Goal: Task Accomplishment & Management: Use online tool/utility

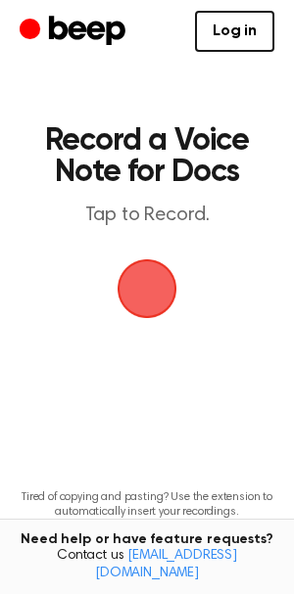
click at [162, 298] on span "button" at bounding box center [146, 288] width 103 height 103
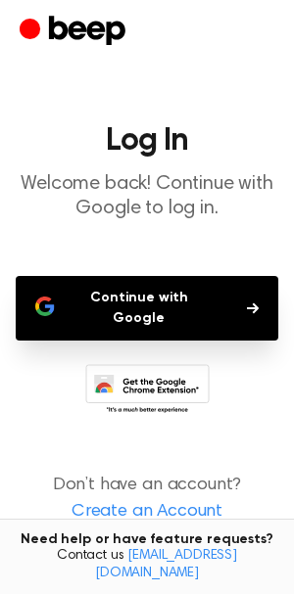
click at [165, 298] on button "Continue with Google" at bounding box center [147, 308] width 262 height 65
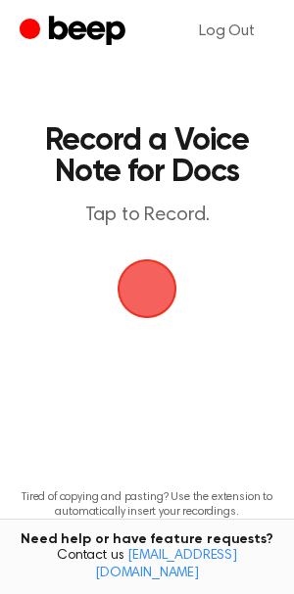
click at [145, 227] on p "Tap to Record." at bounding box center [146, 216] width 223 height 24
click at [177, 202] on header "Record a Voice Note for Docs Tap to Record." at bounding box center [146, 176] width 223 height 103
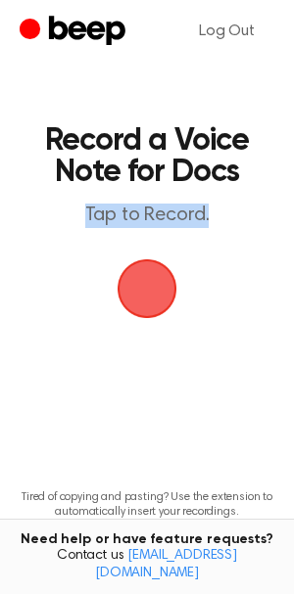
click at [177, 202] on header "Record a Voice Note for Docs Tap to Record." at bounding box center [146, 176] width 223 height 103
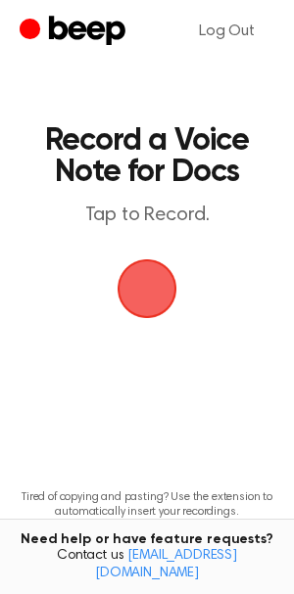
click at [177, 202] on header "Record a Voice Note for Docs Tap to Record." at bounding box center [146, 176] width 223 height 103
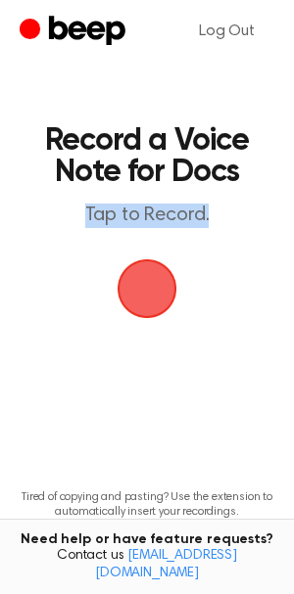
click at [177, 202] on header "Record a Voice Note for Docs Tap to Record." at bounding box center [146, 176] width 223 height 103
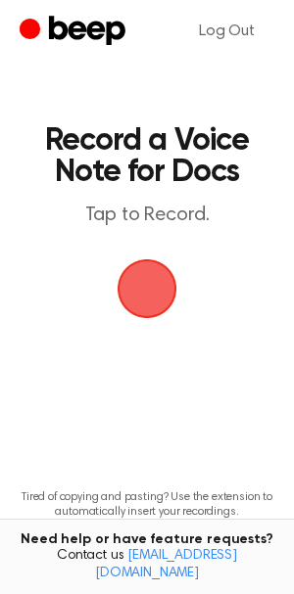
click at [177, 202] on header "Record a Voice Note for Docs Tap to Record." at bounding box center [146, 176] width 223 height 103
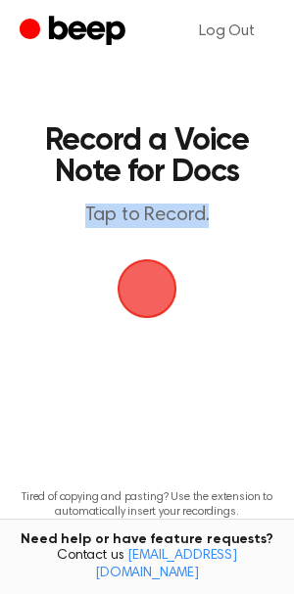
click at [177, 202] on header "Record a Voice Note for Docs Tap to Record." at bounding box center [146, 176] width 223 height 103
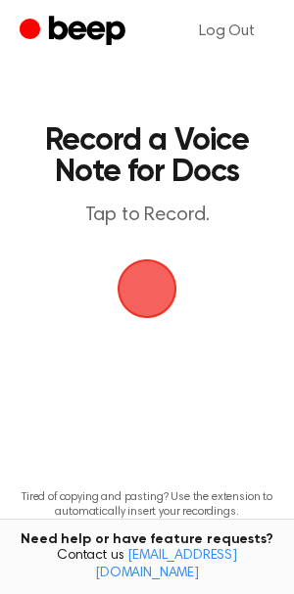
click at [177, 202] on header "Record a Voice Note for Docs Tap to Record." at bounding box center [146, 176] width 223 height 103
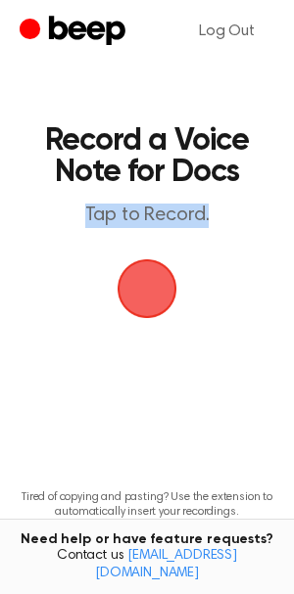
click at [177, 202] on header "Record a Voice Note for Docs Tap to Record." at bounding box center [146, 176] width 223 height 103
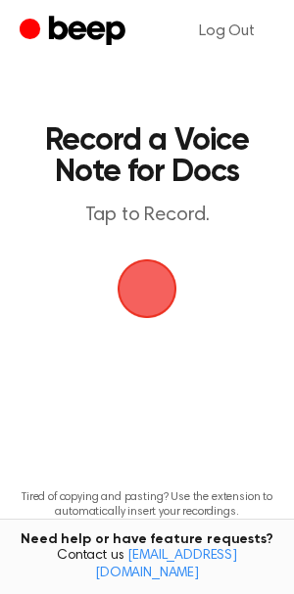
click at [155, 219] on p "Tap to Record." at bounding box center [146, 216] width 223 height 24
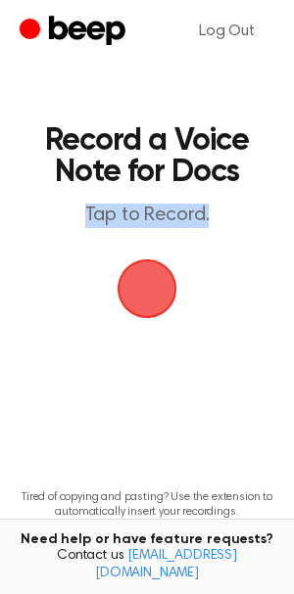
click at [155, 219] on p "Tap to Record." at bounding box center [146, 216] width 223 height 24
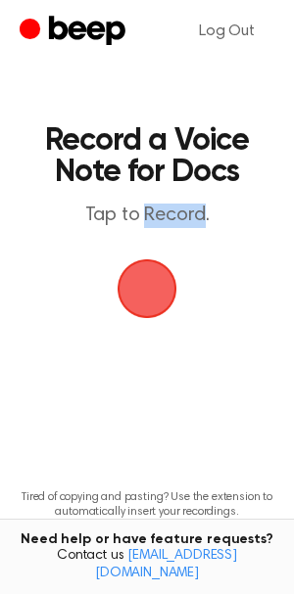
click at [155, 219] on p "Tap to Record." at bounding box center [146, 216] width 223 height 24
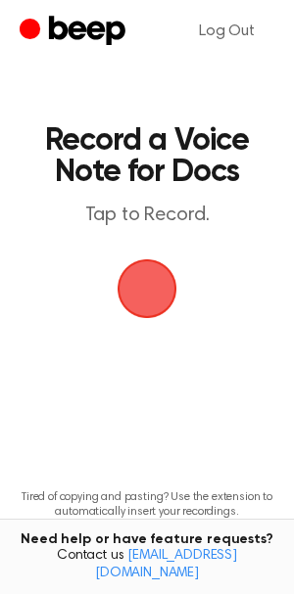
click at [155, 219] on p "Tap to Record." at bounding box center [146, 216] width 223 height 24
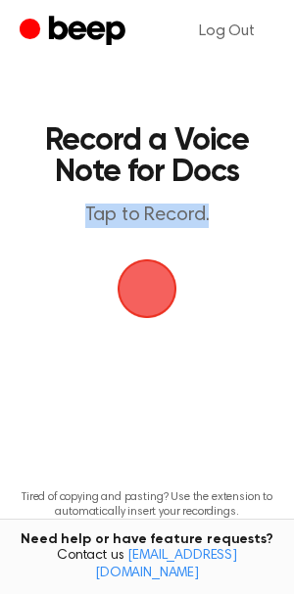
click at [155, 219] on p "Tap to Record." at bounding box center [146, 216] width 223 height 24
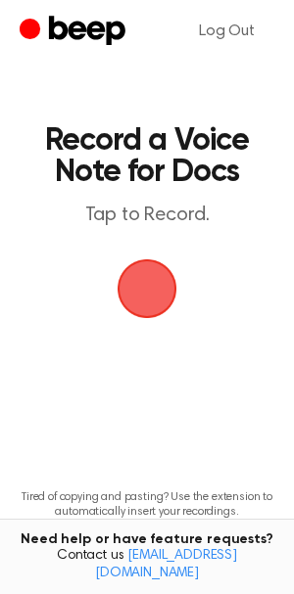
click at [155, 219] on p "Tap to Record." at bounding box center [146, 216] width 223 height 24
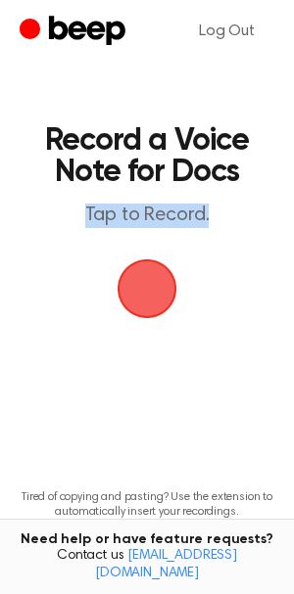
click at [155, 219] on p "Tap to Record." at bounding box center [146, 216] width 223 height 24
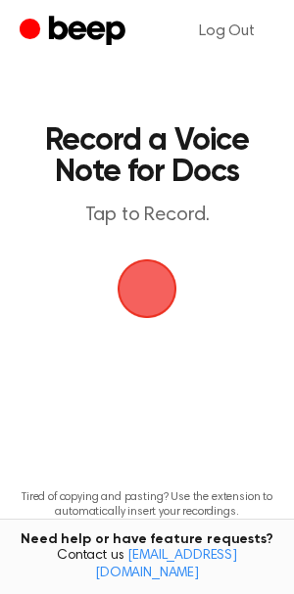
click at [155, 219] on p "Tap to Record." at bounding box center [146, 216] width 223 height 24
click at [149, 215] on p "Tap to Record." at bounding box center [146, 216] width 223 height 24
click at [77, 136] on h1 "Record a Voice Note for Docs" at bounding box center [146, 156] width 223 height 63
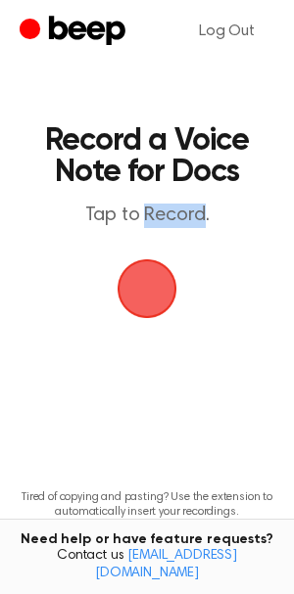
click at [77, 136] on h1 "Record a Voice Note for Docs" at bounding box center [146, 156] width 223 height 63
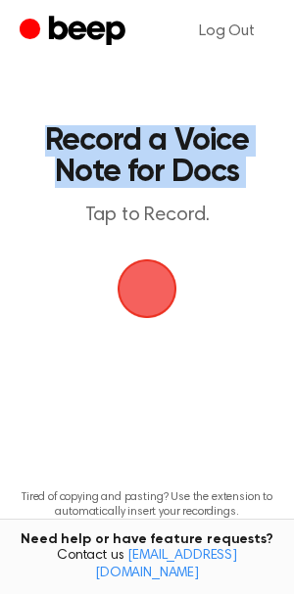
click at [77, 136] on h1 "Record a Voice Note for Docs" at bounding box center [146, 156] width 223 height 63
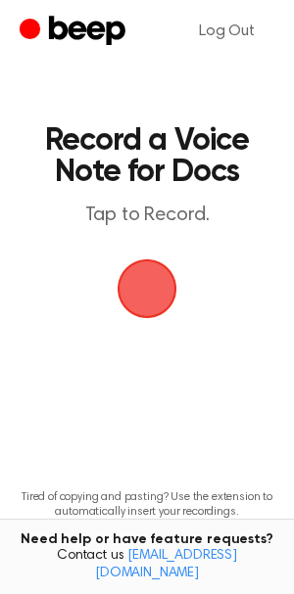
click at [196, 166] on h1 "Record a Voice Note for Docs" at bounding box center [146, 156] width 223 height 63
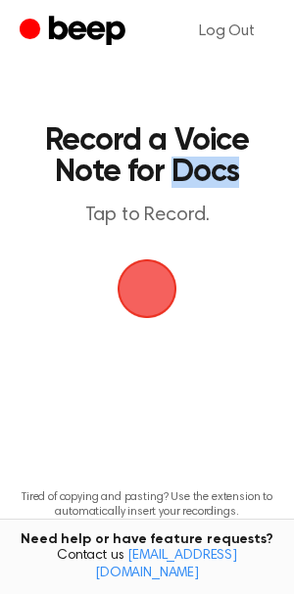
click at [196, 166] on h1 "Record a Voice Note for Docs" at bounding box center [146, 156] width 223 height 63
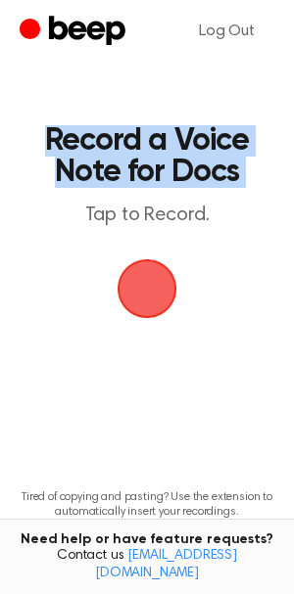
click at [196, 166] on h1 "Record a Voice Note for Docs" at bounding box center [146, 156] width 223 height 63
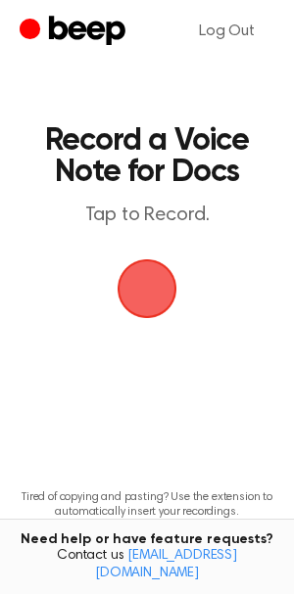
click at [196, 166] on h1 "Record a Voice Note for Docs" at bounding box center [146, 156] width 223 height 63
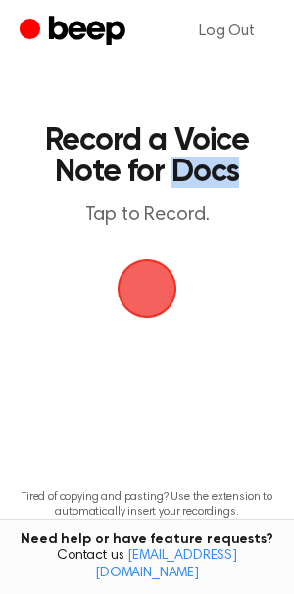
click at [196, 166] on h1 "Record a Voice Note for Docs" at bounding box center [146, 156] width 223 height 63
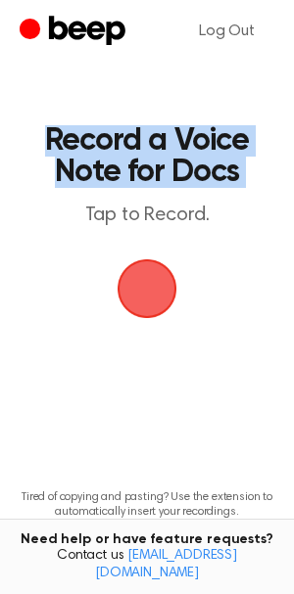
click at [196, 166] on h1 "Record a Voice Note for Docs" at bounding box center [146, 156] width 223 height 63
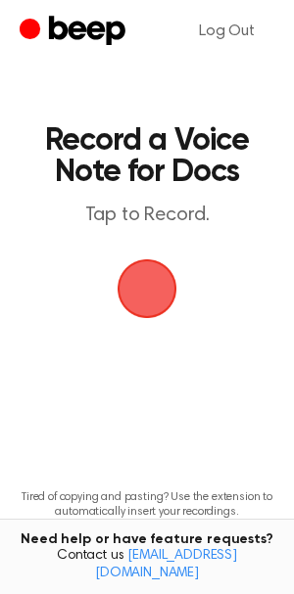
click at [196, 166] on h1 "Record a Voice Note for Docs" at bounding box center [146, 156] width 223 height 63
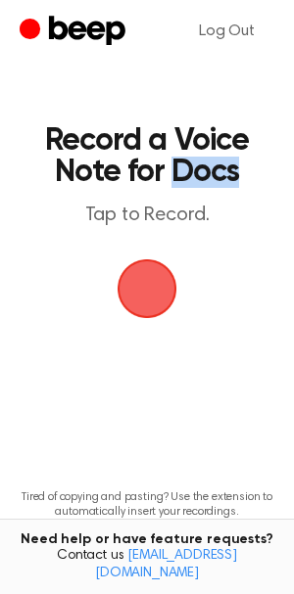
click at [196, 166] on h1 "Record a Voice Note for Docs" at bounding box center [146, 156] width 223 height 63
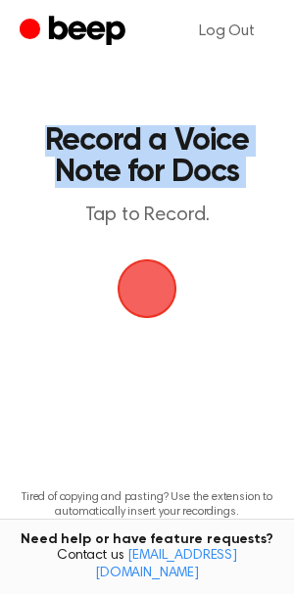
click at [196, 166] on h1 "Record a Voice Note for Docs" at bounding box center [146, 156] width 223 height 63
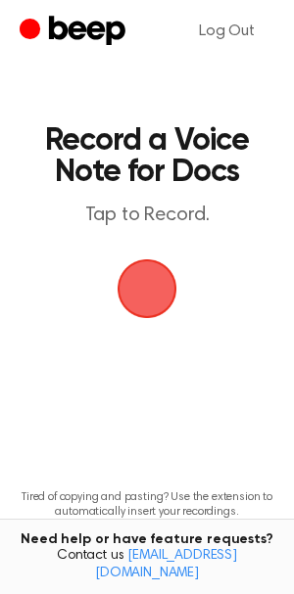
click at [196, 166] on h1 "Record a Voice Note for Docs" at bounding box center [146, 156] width 223 height 63
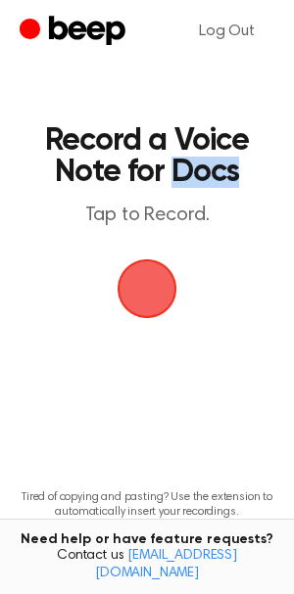
click at [196, 166] on h1 "Record a Voice Note for Docs" at bounding box center [146, 156] width 223 height 63
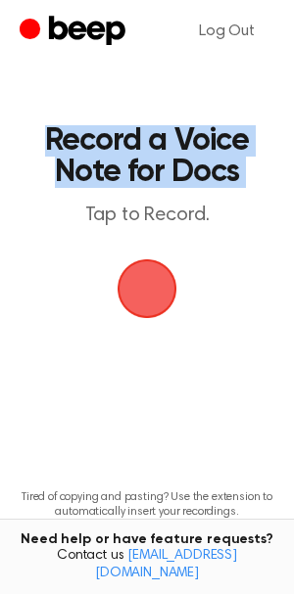
click at [196, 166] on h1 "Record a Voice Note for Docs" at bounding box center [146, 156] width 223 height 63
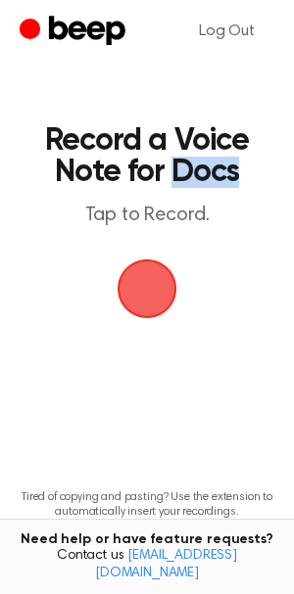
click at [196, 166] on h1 "Record a Voice Note for Docs" at bounding box center [146, 156] width 223 height 63
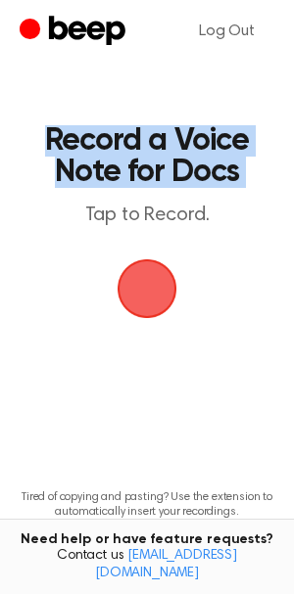
click at [196, 166] on h1 "Record a Voice Note for Docs" at bounding box center [146, 156] width 223 height 63
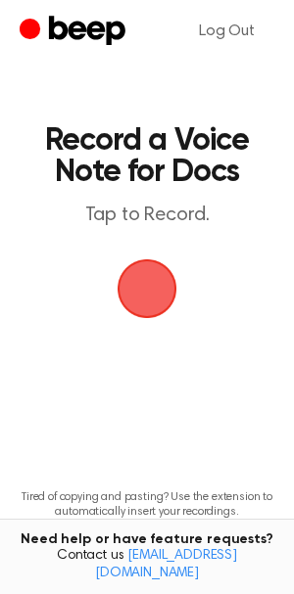
click at [196, 166] on h1 "Record a Voice Note for Docs" at bounding box center [146, 156] width 223 height 63
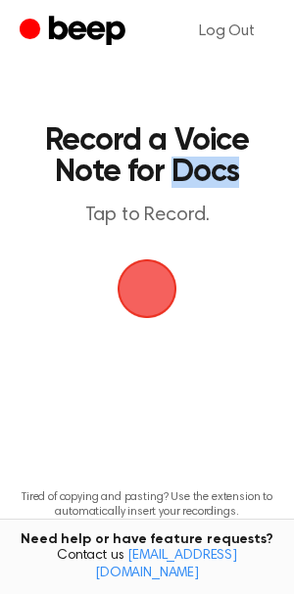
click at [196, 166] on h1 "Record a Voice Note for Docs" at bounding box center [146, 156] width 223 height 63
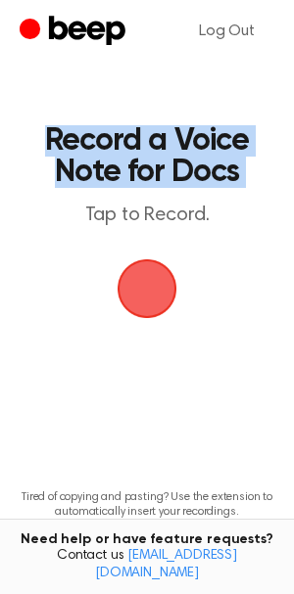
click at [196, 166] on h1 "Record a Voice Note for Docs" at bounding box center [146, 156] width 223 height 63
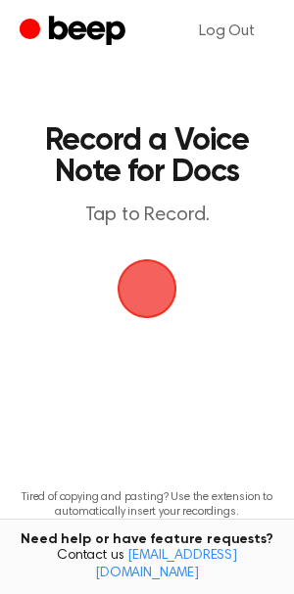
click at [196, 166] on h1 "Record a Voice Note for Docs" at bounding box center [146, 156] width 223 height 63
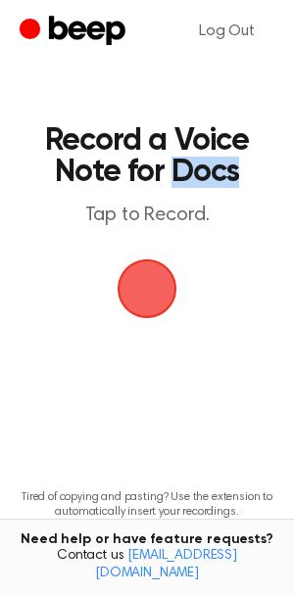
click at [196, 166] on h1 "Record a Voice Note for Docs" at bounding box center [146, 156] width 223 height 63
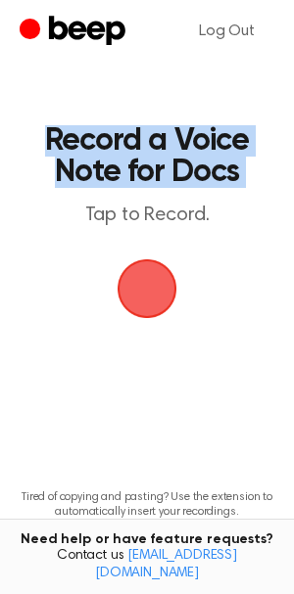
click at [196, 166] on h1 "Record a Voice Note for Docs" at bounding box center [146, 156] width 223 height 63
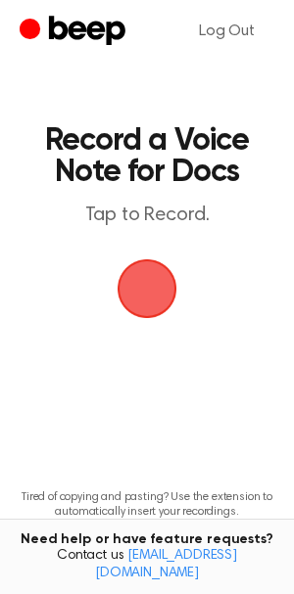
click at [143, 277] on span "button" at bounding box center [147, 289] width 104 height 104
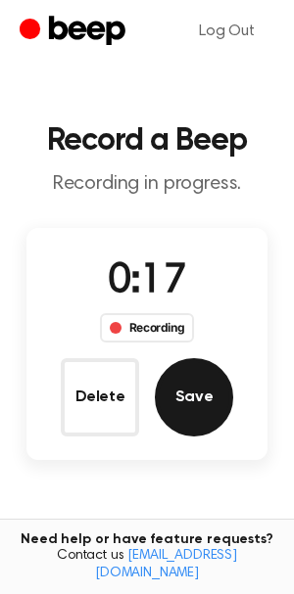
click at [196, 368] on button "Save" at bounding box center [194, 397] width 78 height 78
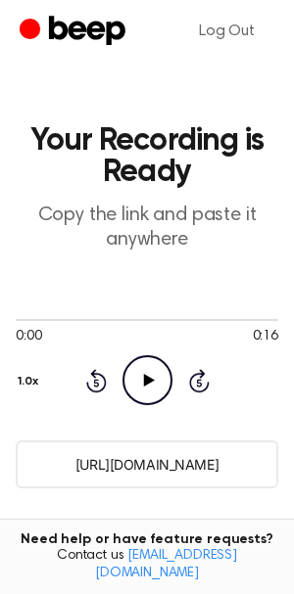
click at [177, 455] on input "[URL][DOMAIN_NAME]" at bounding box center [147, 464] width 262 height 48
click at [123, 366] on icon "Play Audio" at bounding box center [147, 380] width 50 height 50
